Goal: Navigation & Orientation: Find specific page/section

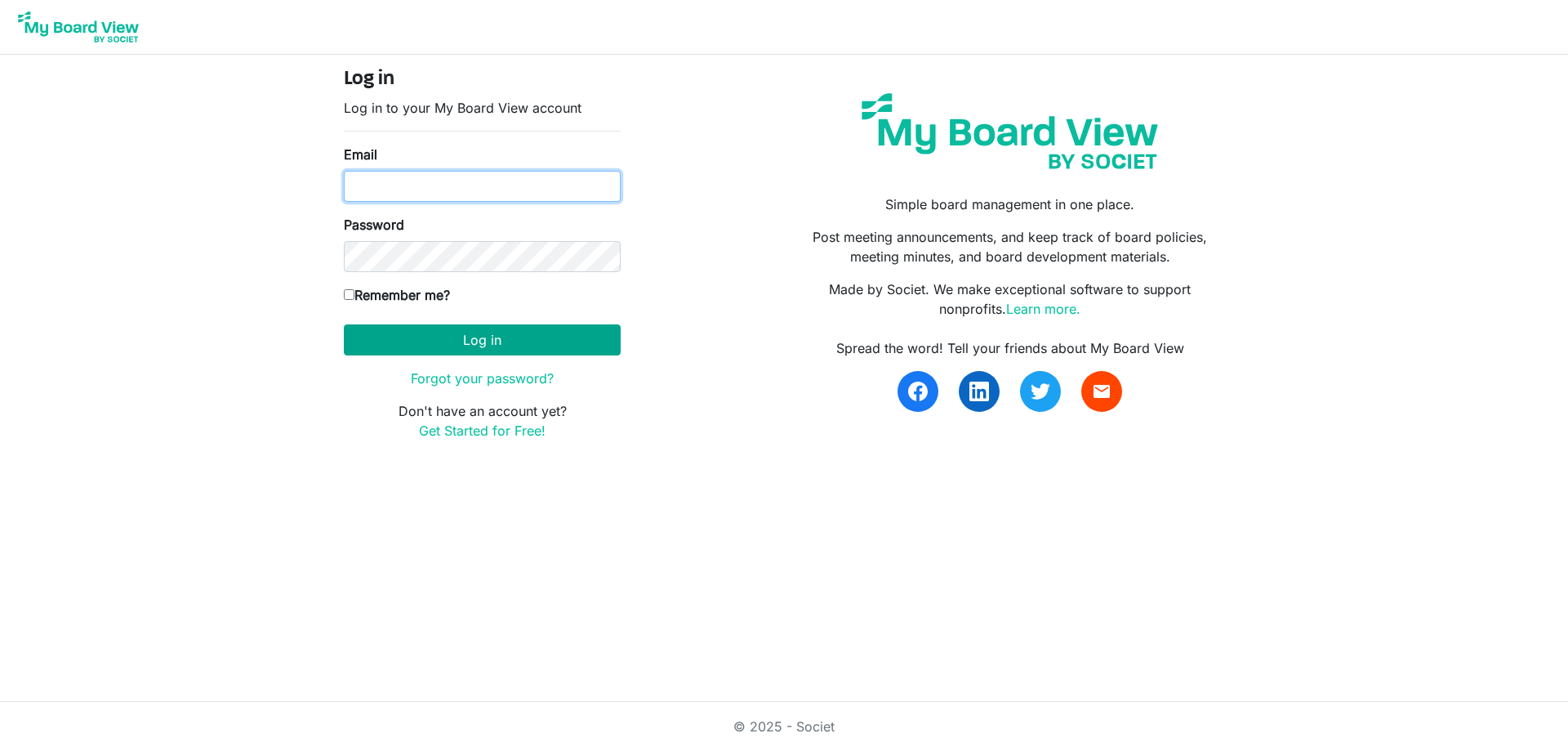
type input "[EMAIL_ADDRESS][DOMAIN_NAME]"
click at [543, 341] on button "Log in" at bounding box center [482, 340] width 277 height 31
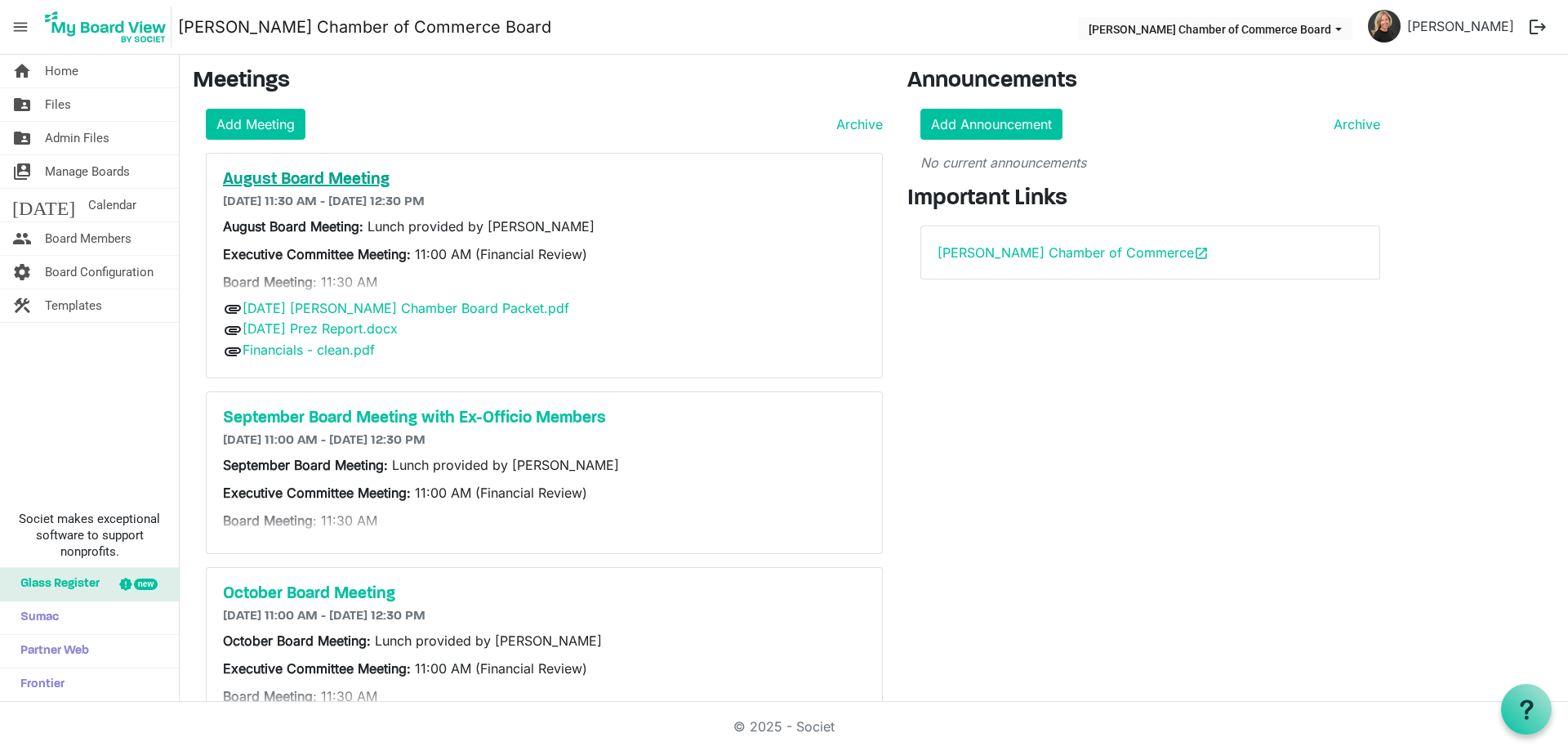
click at [326, 179] on h5 "August Board Meeting" at bounding box center [545, 180] width 643 height 20
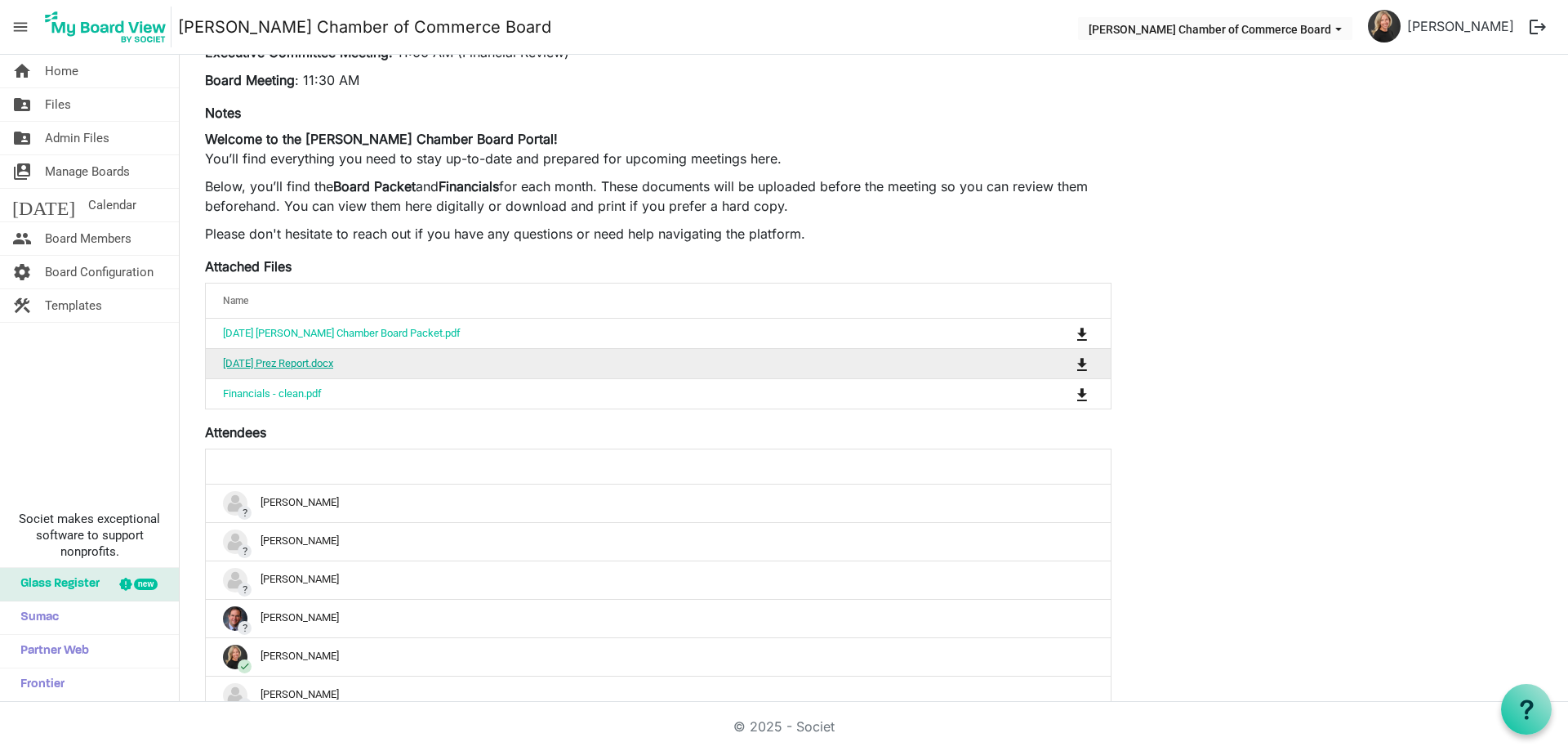
scroll to position [327, 0]
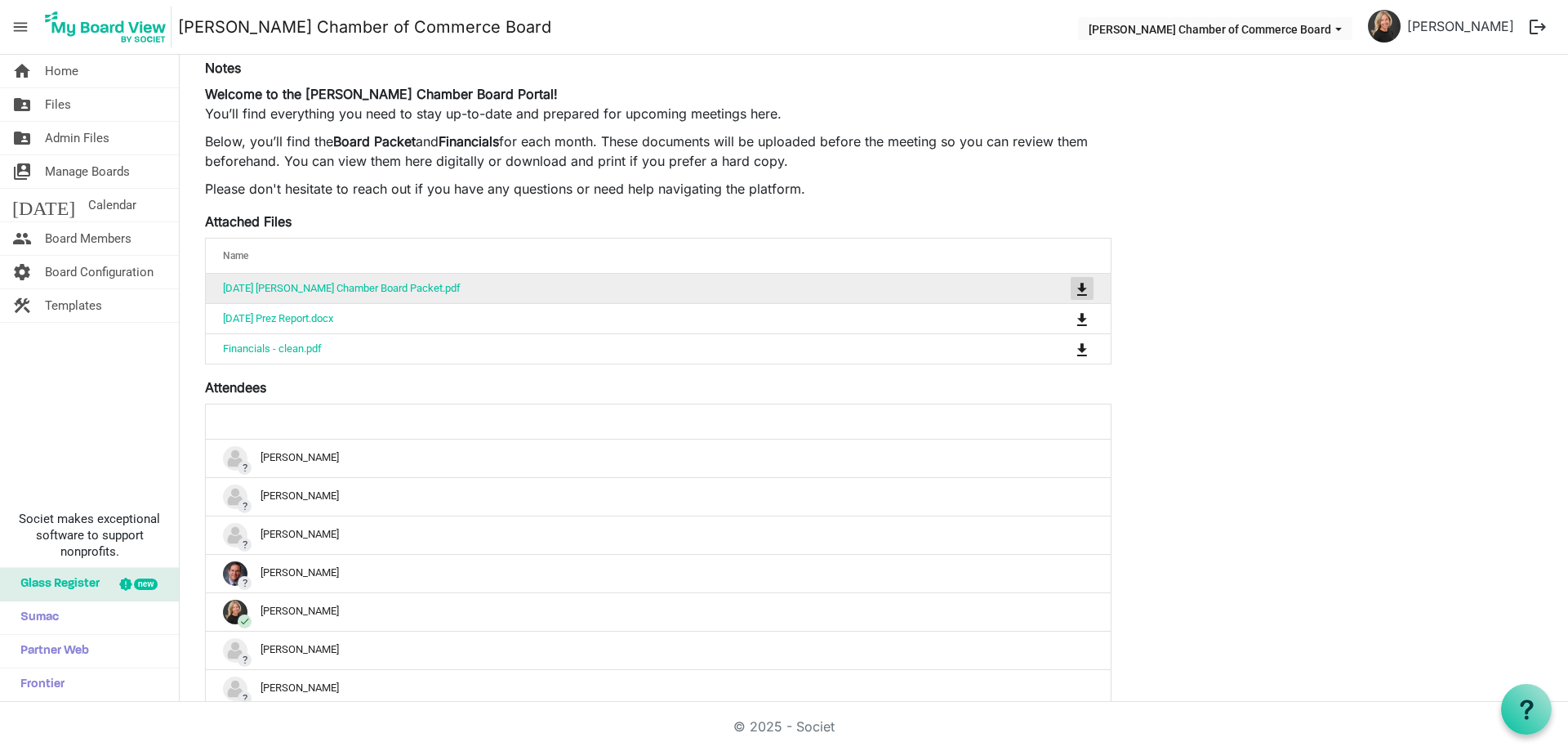
click at [1087, 293] on span "is Command column column header" at bounding box center [1082, 289] width 10 height 13
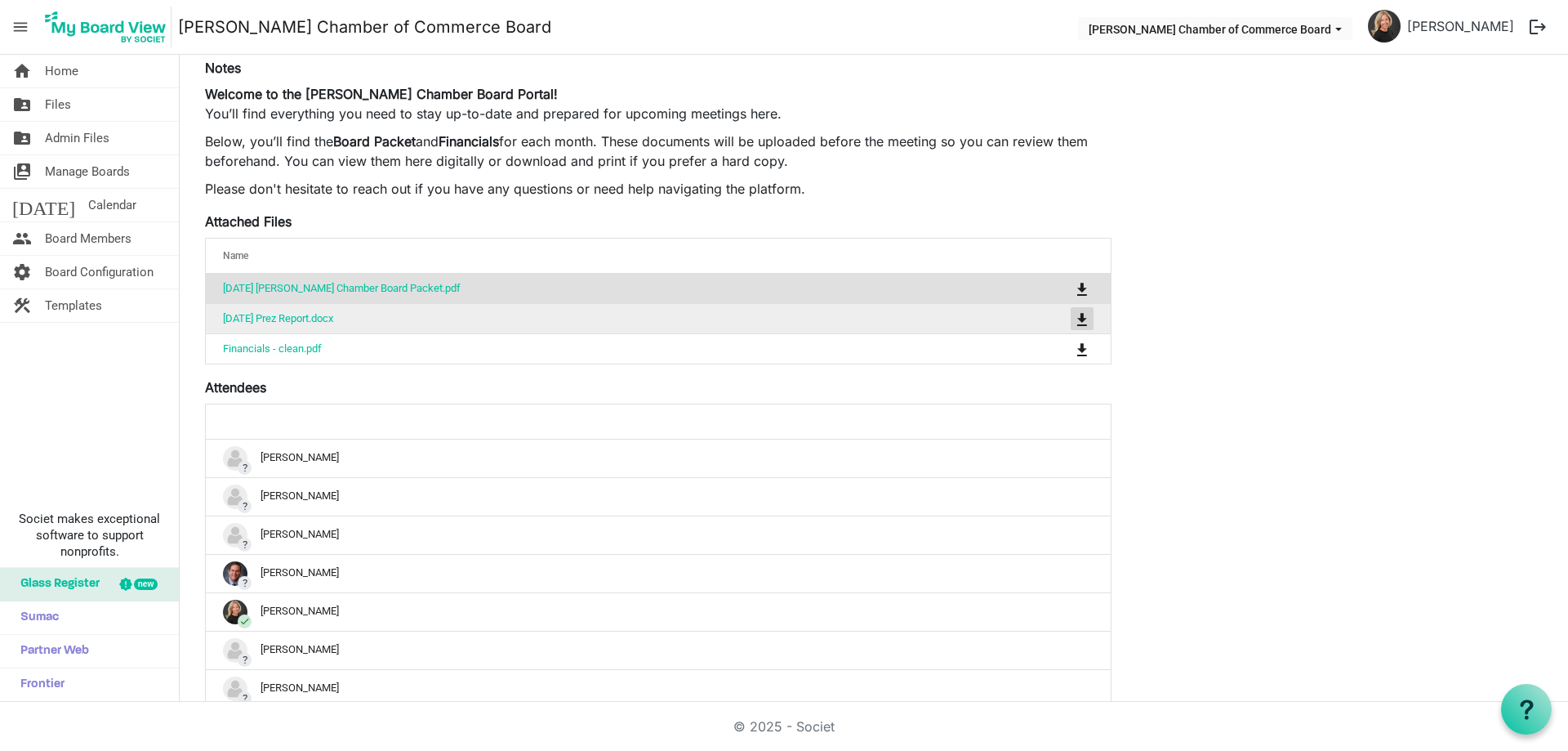
click at [1086, 314] on span "is Command column column header" at bounding box center [1082, 319] width 10 height 13
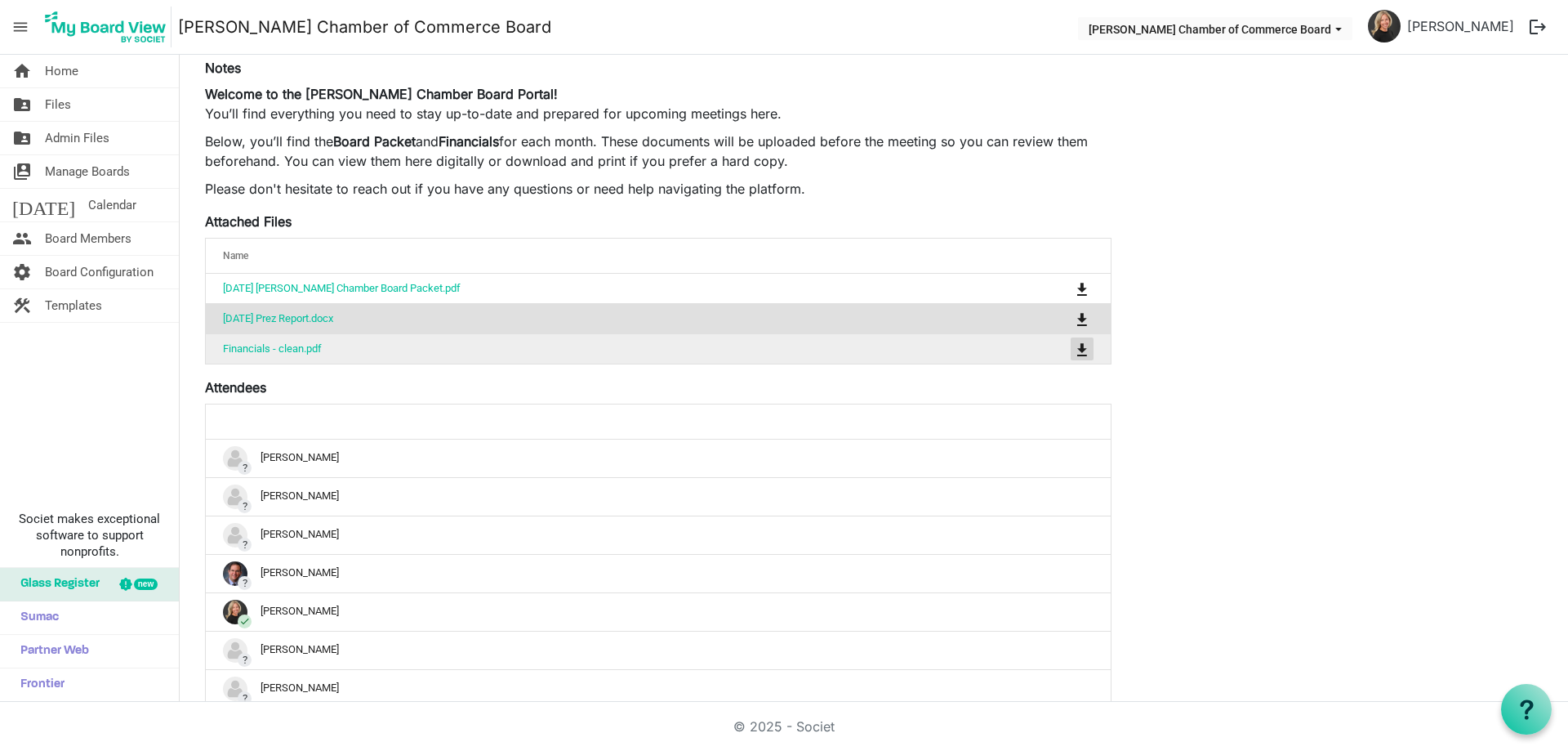
click at [1082, 348] on span "is Command column column header" at bounding box center [1082, 350] width 10 height 13
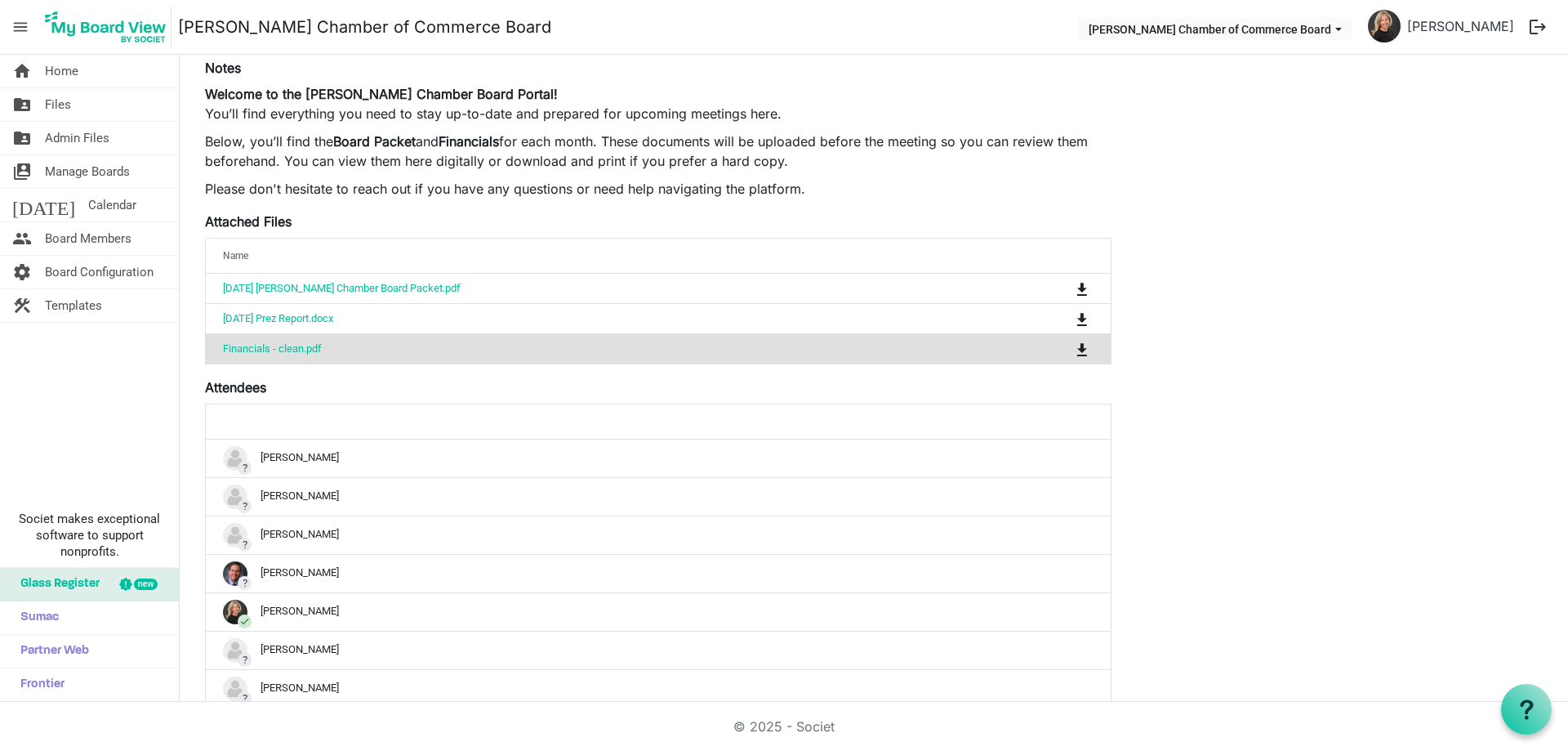
drag, startPoint x: 1381, startPoint y: 375, endPoint x: 1369, endPoint y: 372, distance: 12.4
click at [1369, 372] on div "edit delete August Board Meeting 8/25/2025 11:30 AM - 8/25/2025 12:30 PM Locati…" at bounding box center [874, 467] width 1362 height 1349
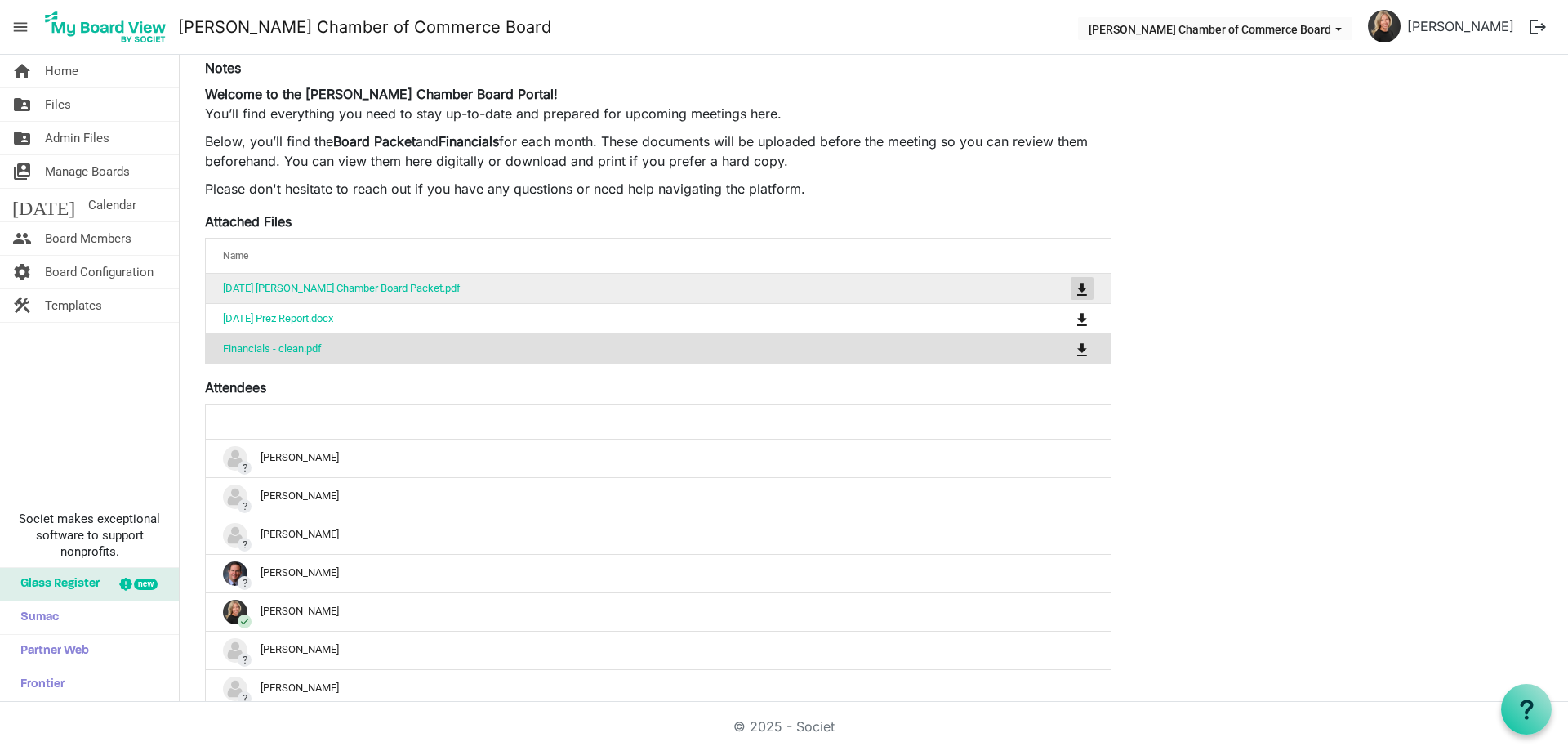
click at [1083, 288] on span "is Command column column header" at bounding box center [1082, 289] width 10 height 13
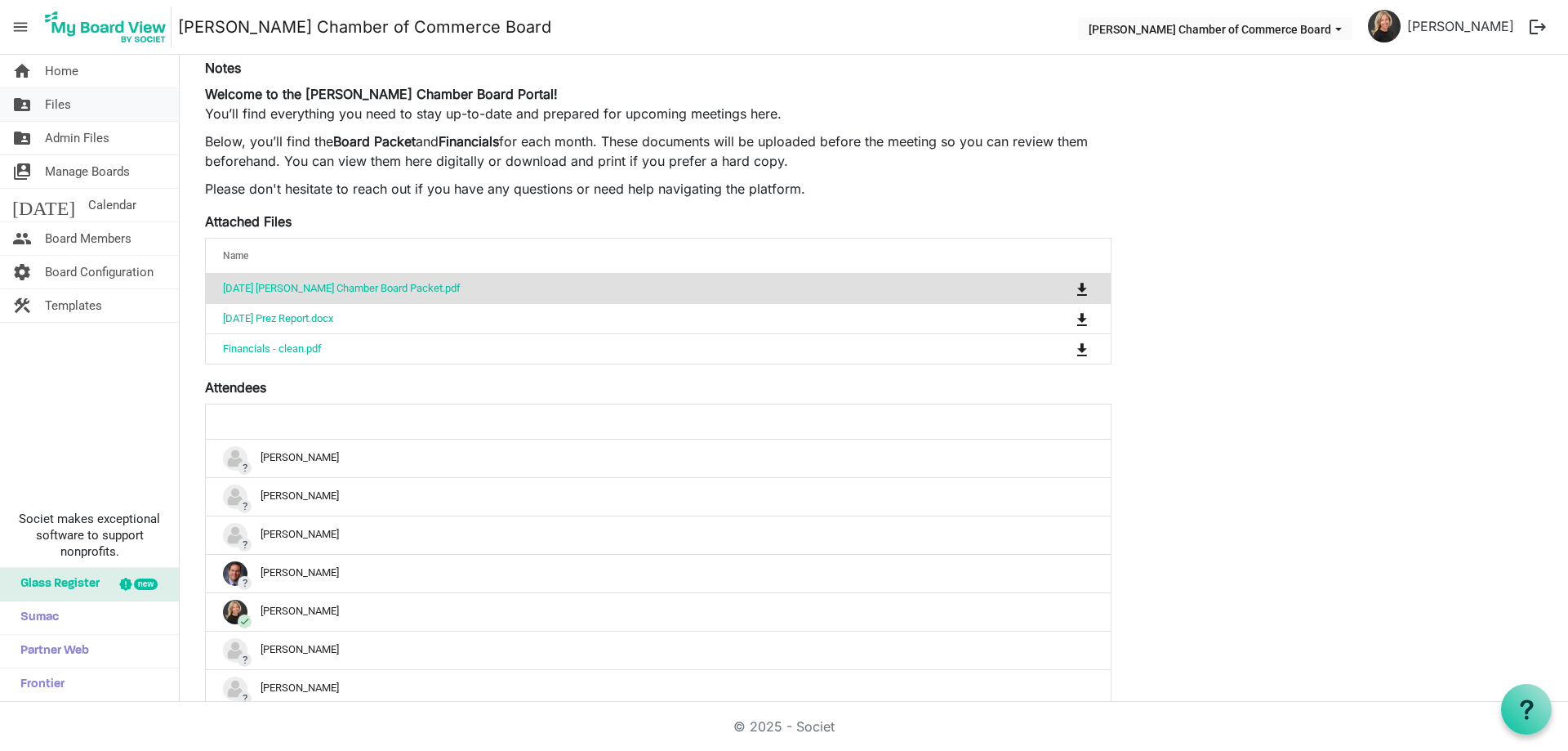
click at [54, 97] on span "Files" at bounding box center [58, 105] width 26 height 33
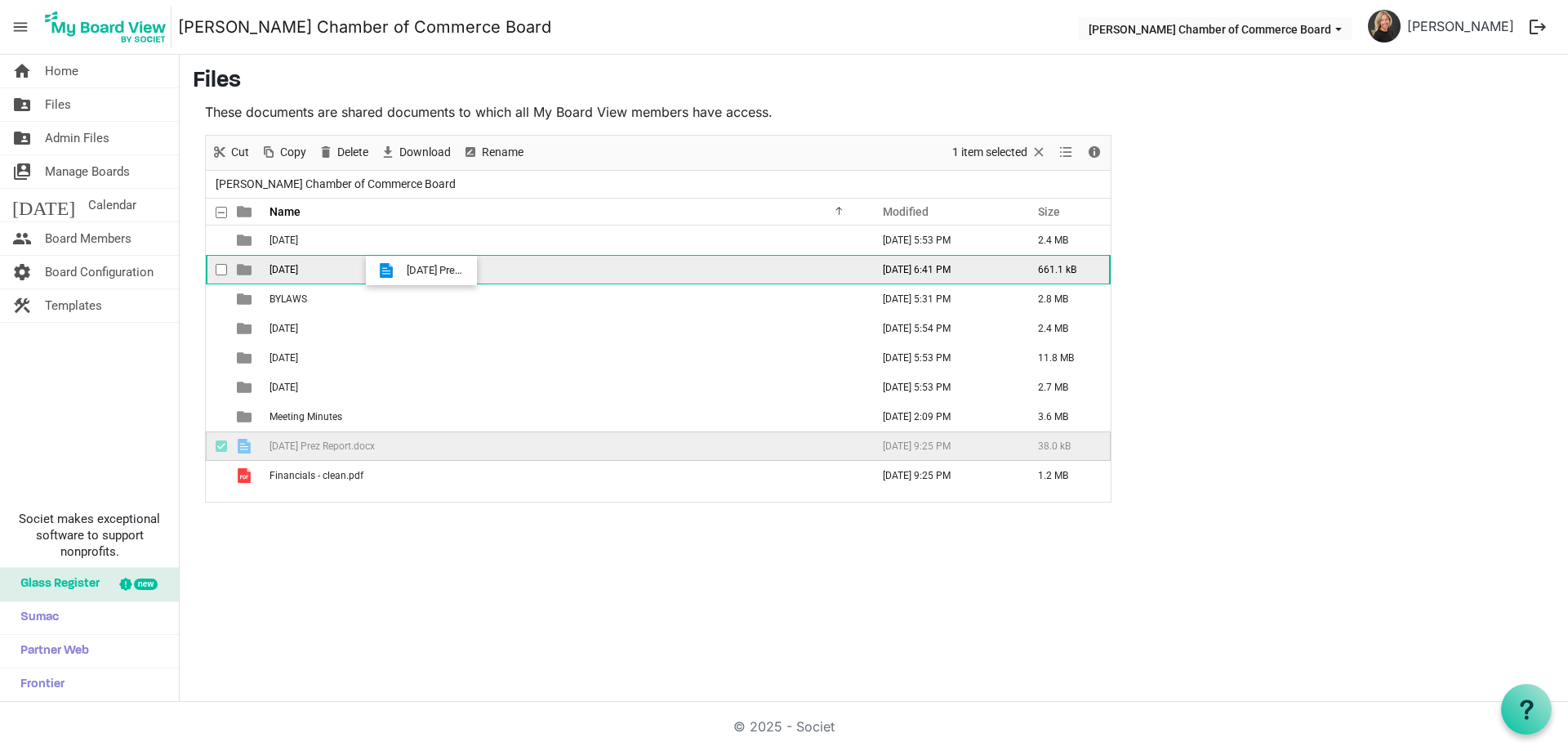
drag, startPoint x: 324, startPoint y: 451, endPoint x: 402, endPoint y: 270, distance: 197.1
click at [402, 270] on tbody "April 2025 July 29, 2025 5:53 PM 2.4 MB August 2025 July 29, 2025 6:41 PM 661.1…" at bounding box center [658, 358] width 905 height 265
drag, startPoint x: 319, startPoint y: 450, endPoint x: 377, endPoint y: 265, distance: 193.9
click at [377, 265] on tbody "April 2025 July 29, 2025 5:53 PM 2.4 MB August 2025 August 25, 2025 3:22 PM 699…" at bounding box center [658, 343] width 905 height 236
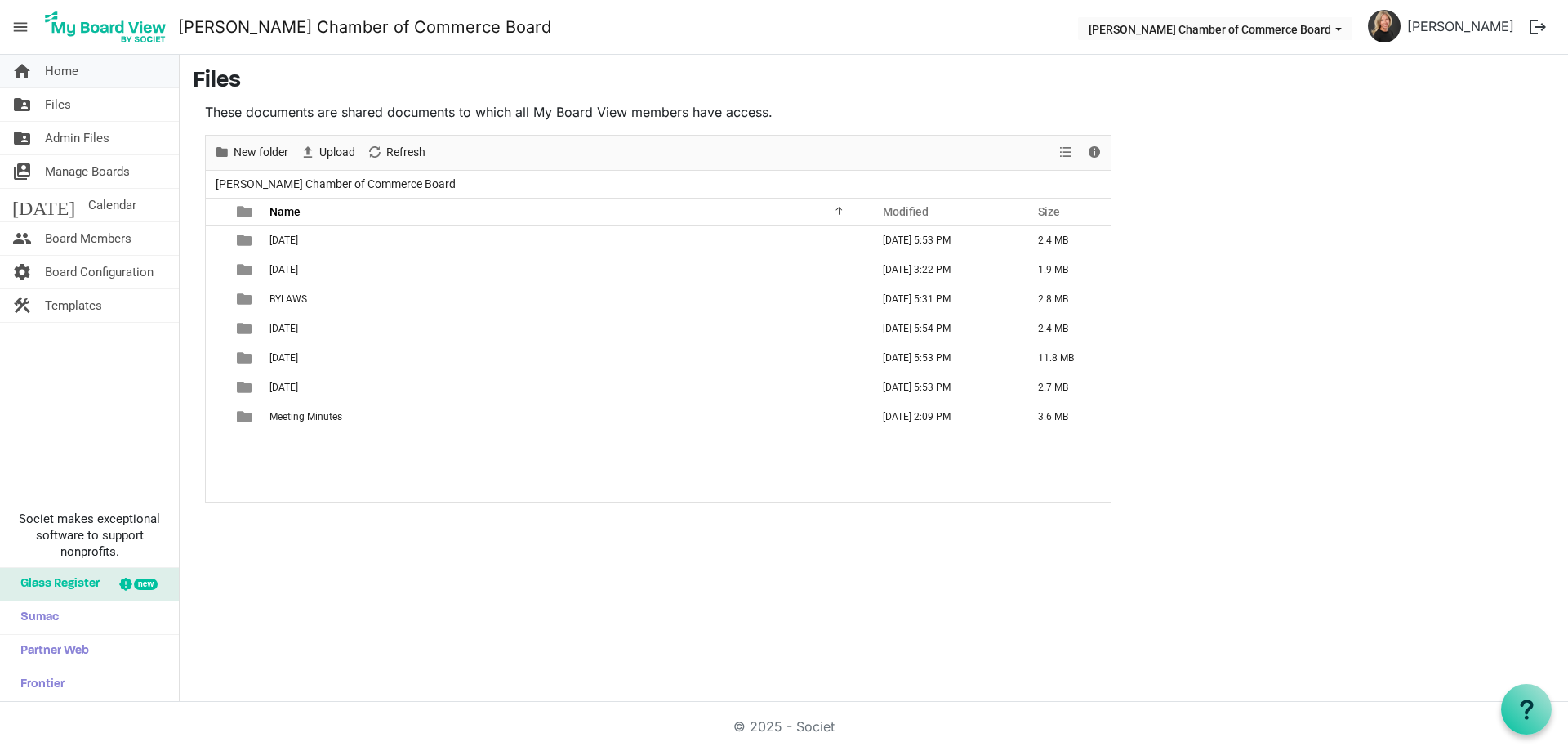
click at [84, 81] on link "home Home" at bounding box center [89, 71] width 179 height 33
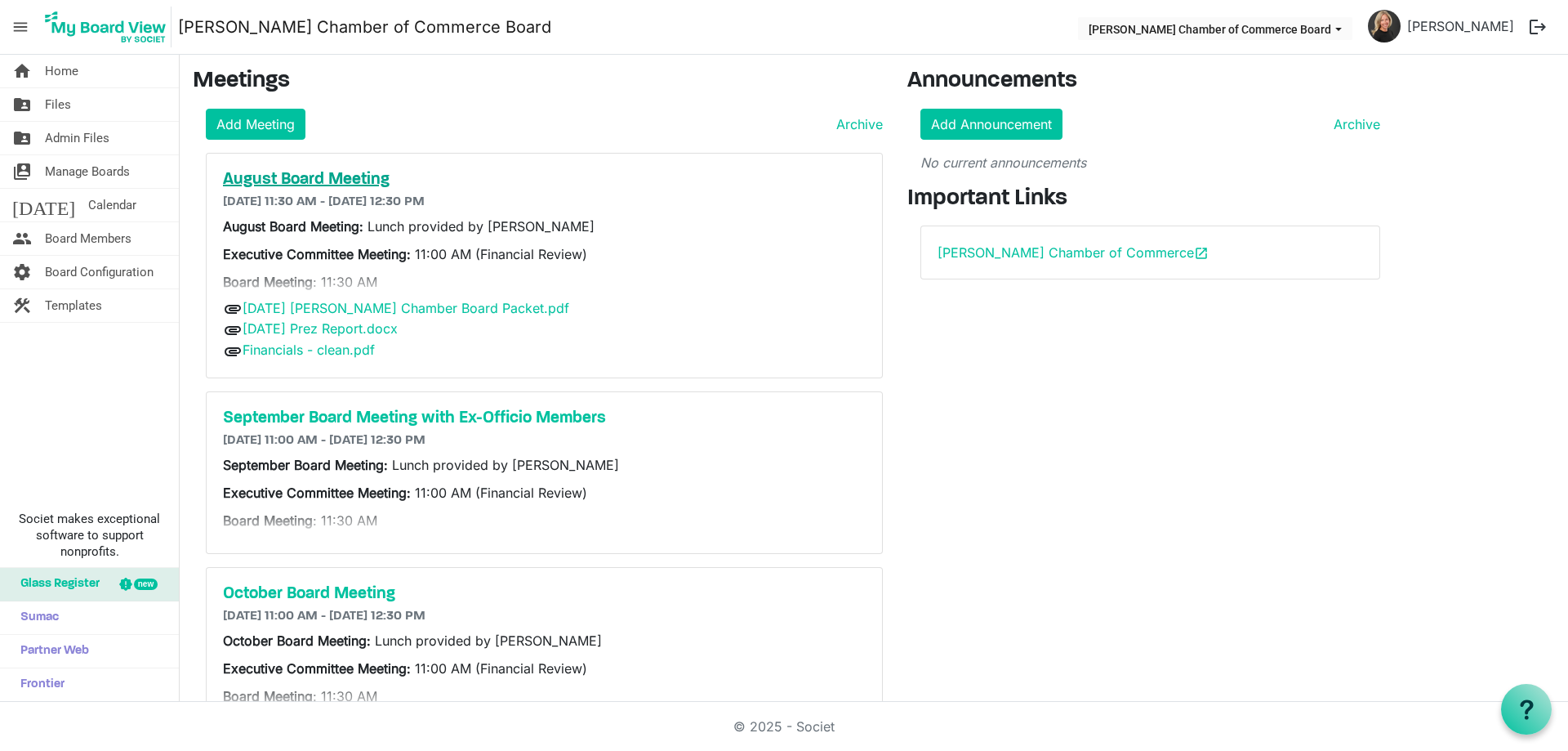
click at [360, 177] on h5 "August Board Meeting" at bounding box center [545, 180] width 643 height 20
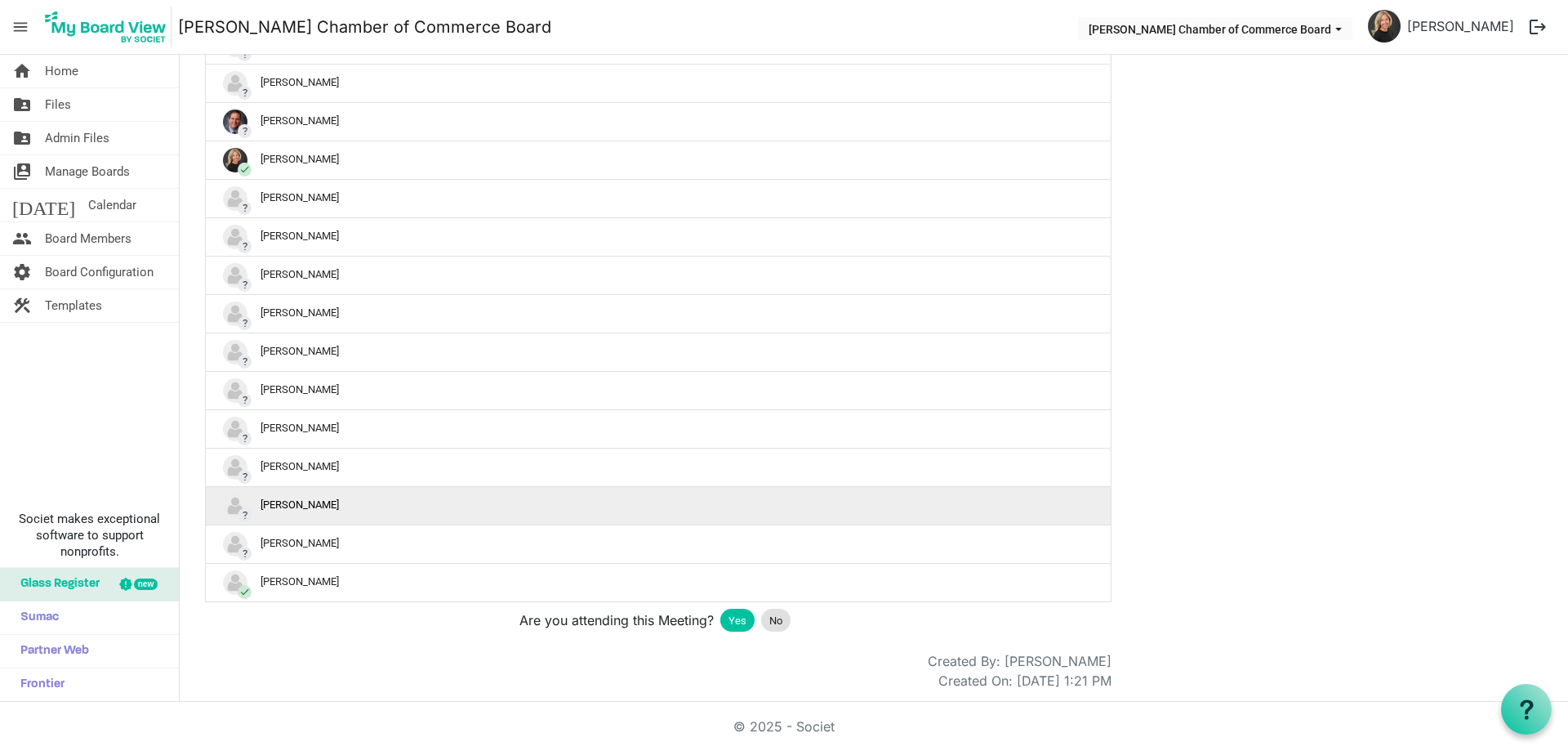
scroll to position [781, 0]
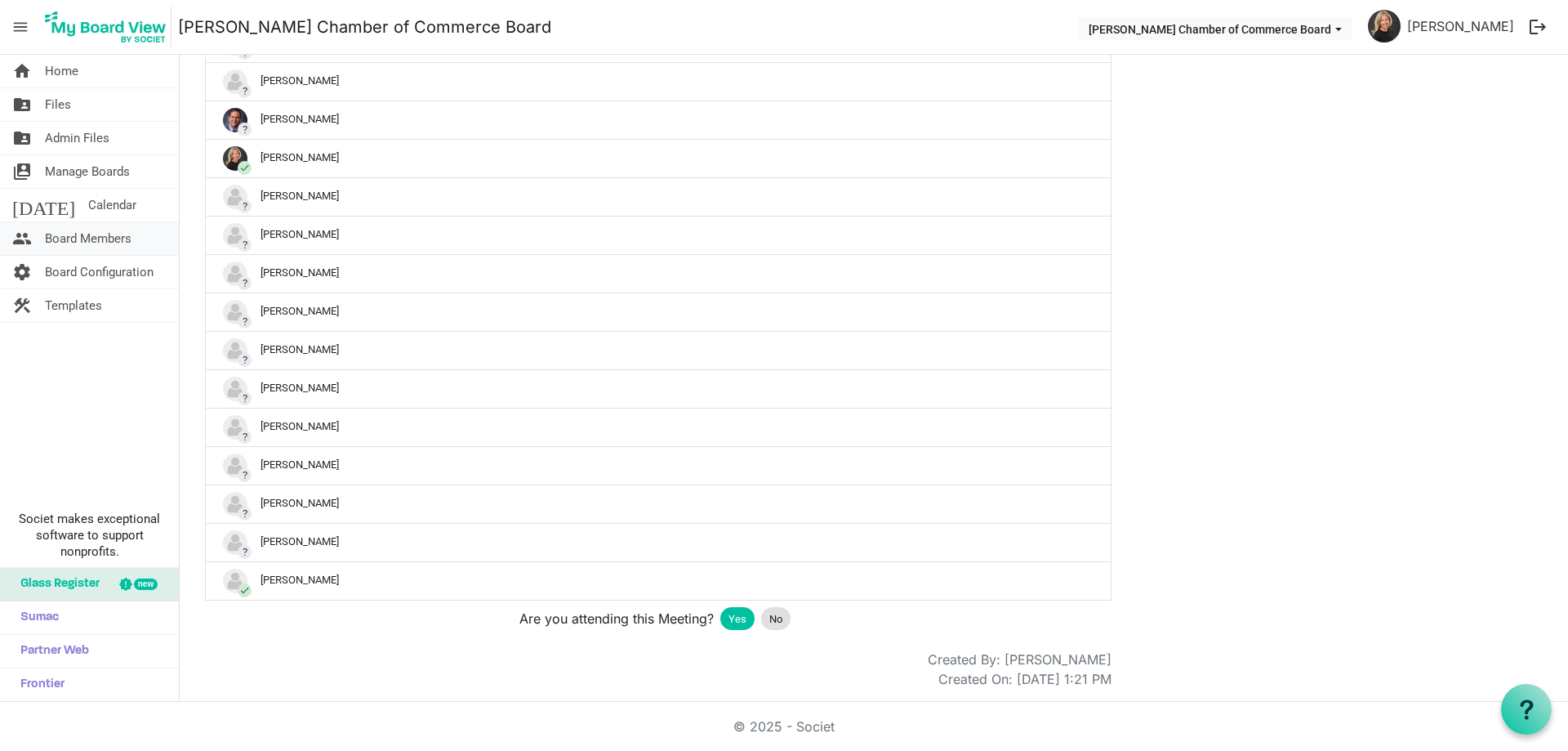
click at [71, 240] on span "Board Members" at bounding box center [88, 239] width 87 height 33
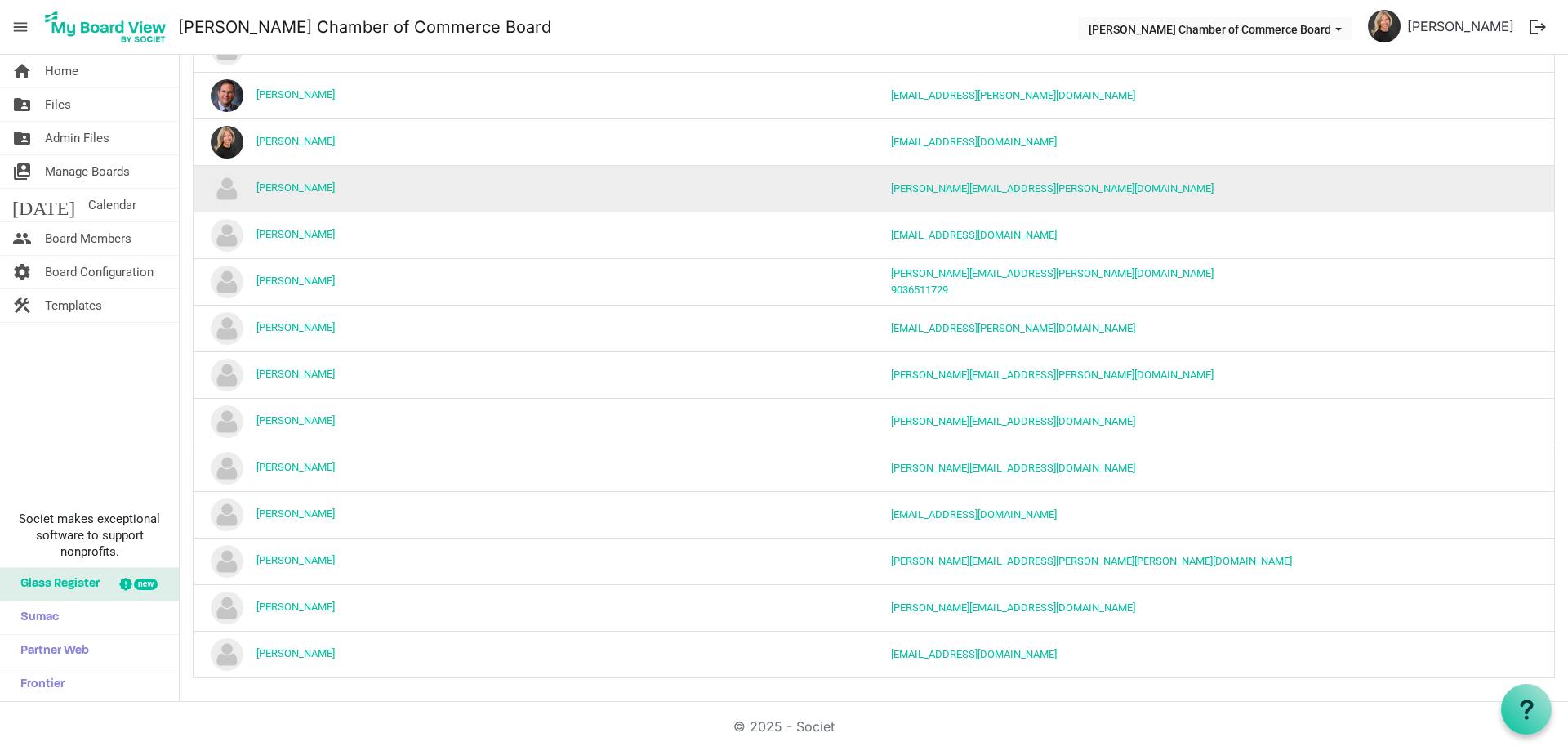
scroll to position [315, 0]
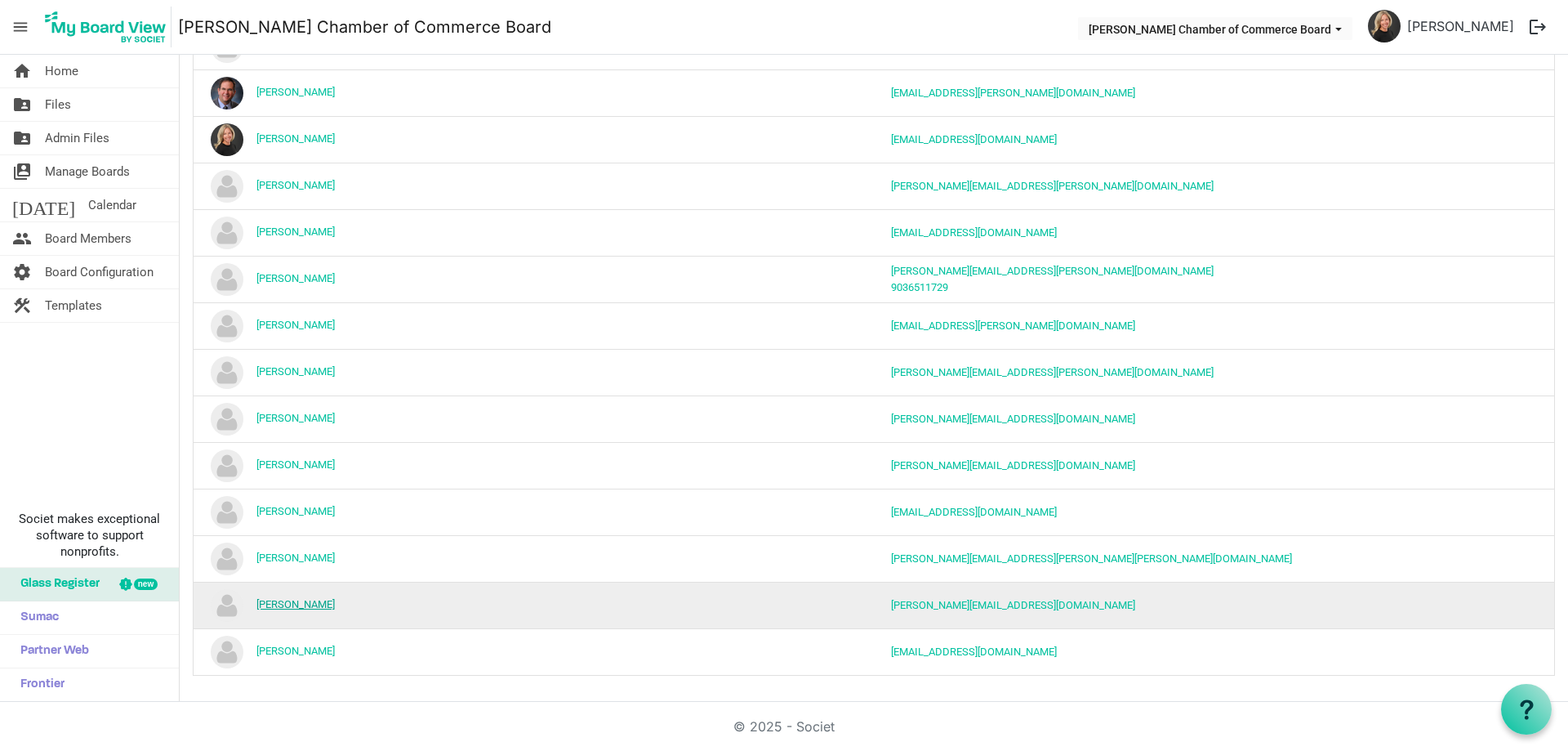
click at [303, 605] on link "[PERSON_NAME]" at bounding box center [295, 604] width 79 height 12
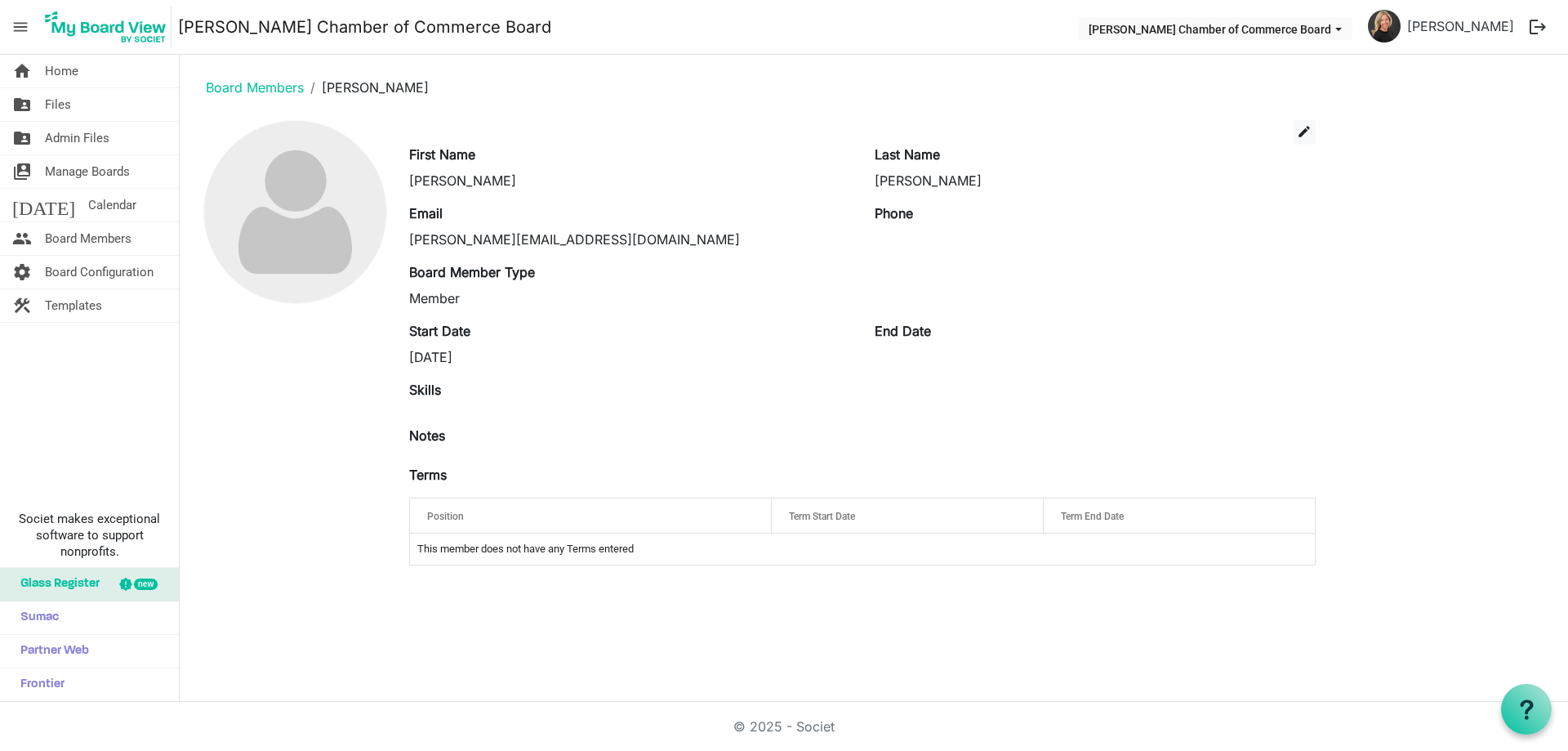
click at [110, 24] on img at bounding box center [105, 26] width 131 height 41
